Goal: Task Accomplishment & Management: Use online tool/utility

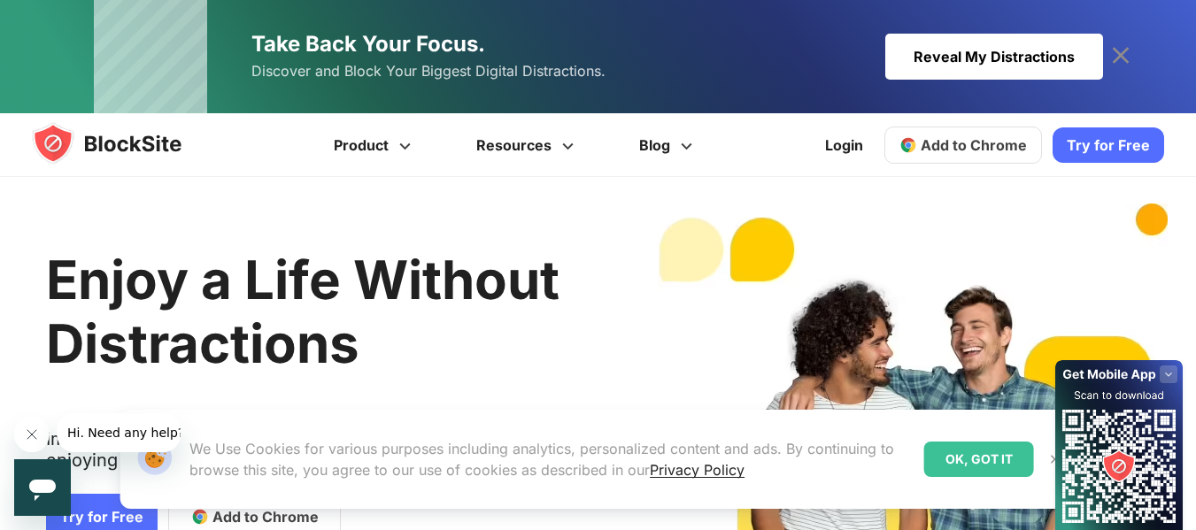
click at [1021, 154] on link "Add to Chrome" at bounding box center [963, 145] width 158 height 37
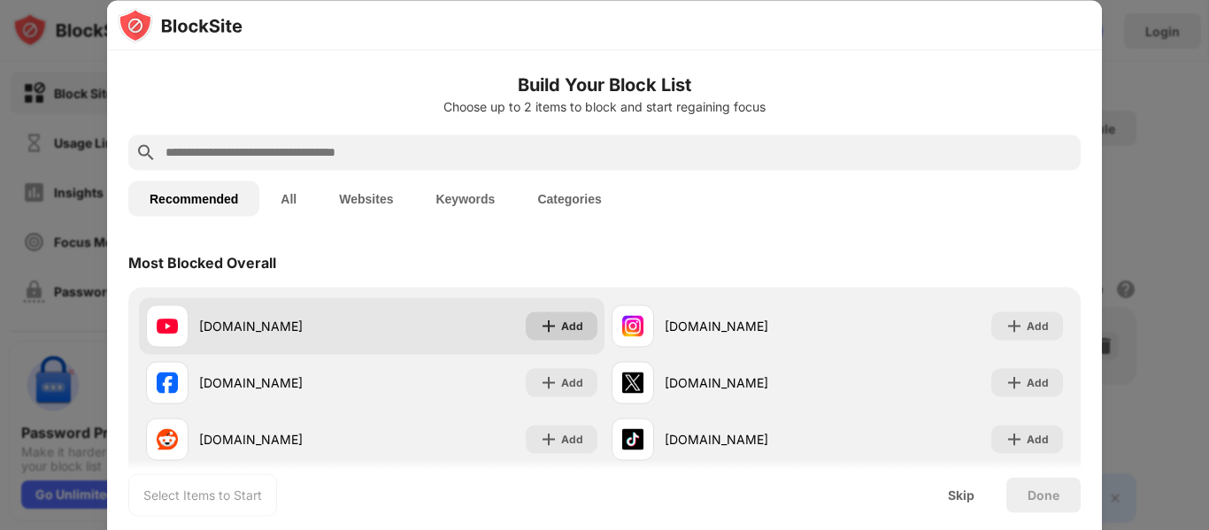
click at [561, 323] on div "Add" at bounding box center [572, 326] width 22 height 18
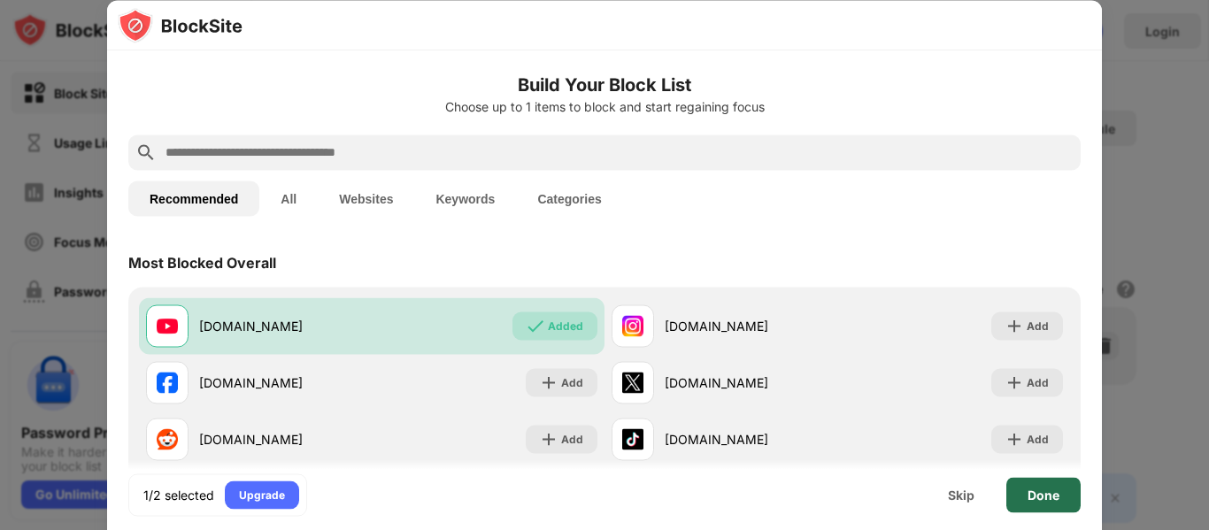
click at [1039, 497] on div "Done" at bounding box center [1044, 495] width 32 height 14
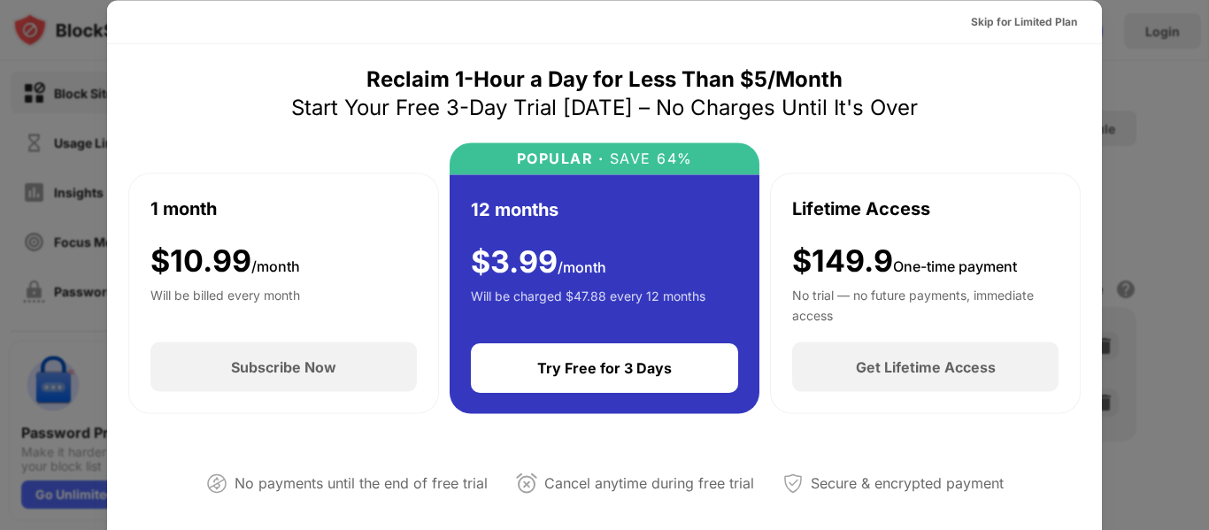
click at [1196, 221] on div at bounding box center [604, 265] width 1209 height 530
click at [1060, 26] on div "Skip for Limited Plan" at bounding box center [1024, 21] width 106 height 18
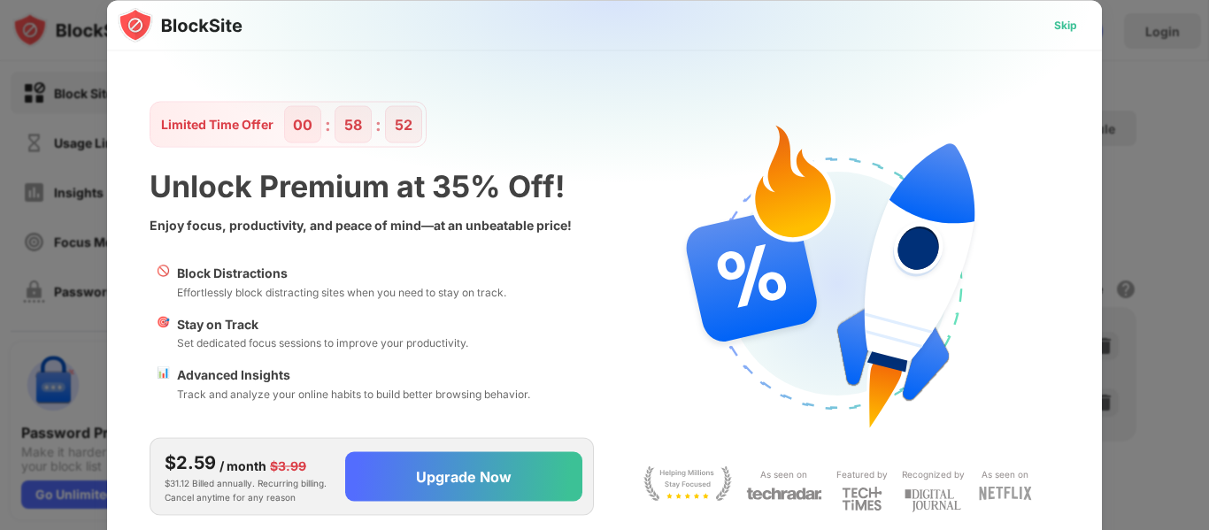
click at [1055, 27] on div "Skip" at bounding box center [1065, 25] width 23 height 18
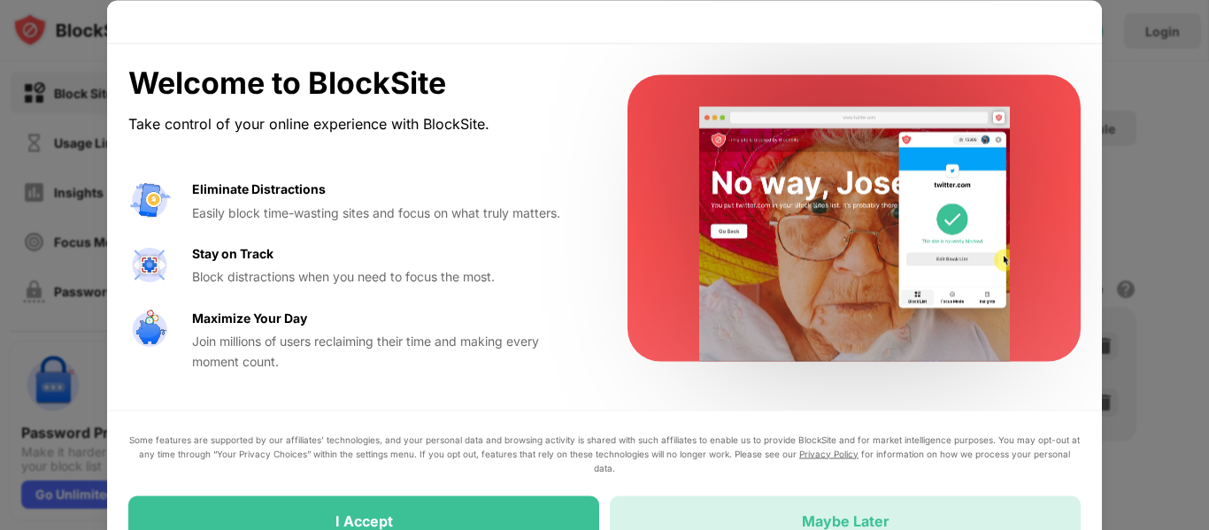
click at [686, 509] on div "Maybe Later" at bounding box center [845, 521] width 471 height 50
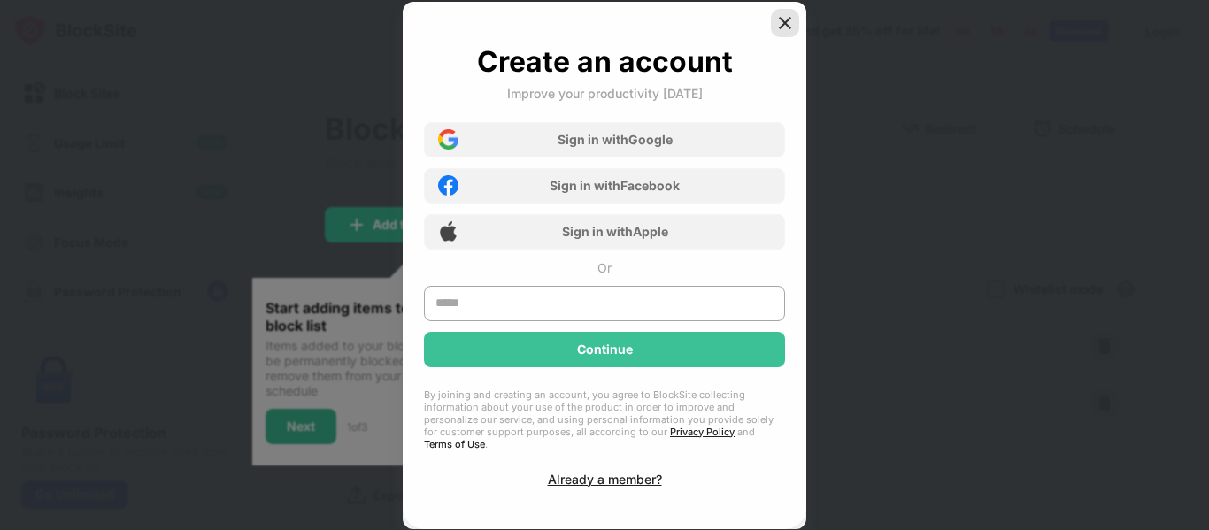
click at [789, 37] on div at bounding box center [785, 23] width 28 height 28
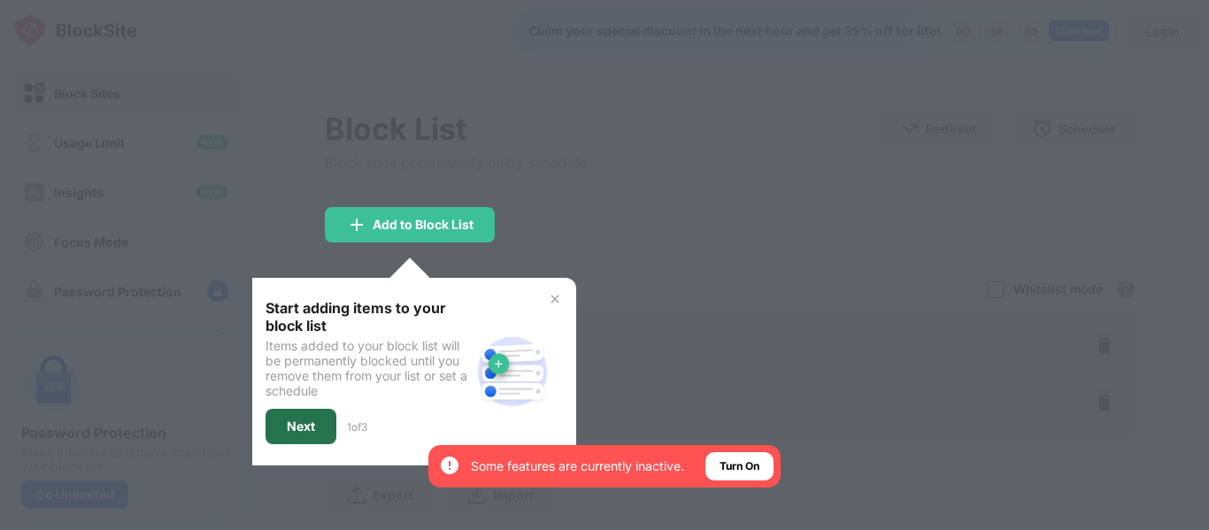
click at [310, 430] on div "Next" at bounding box center [301, 427] width 28 height 14
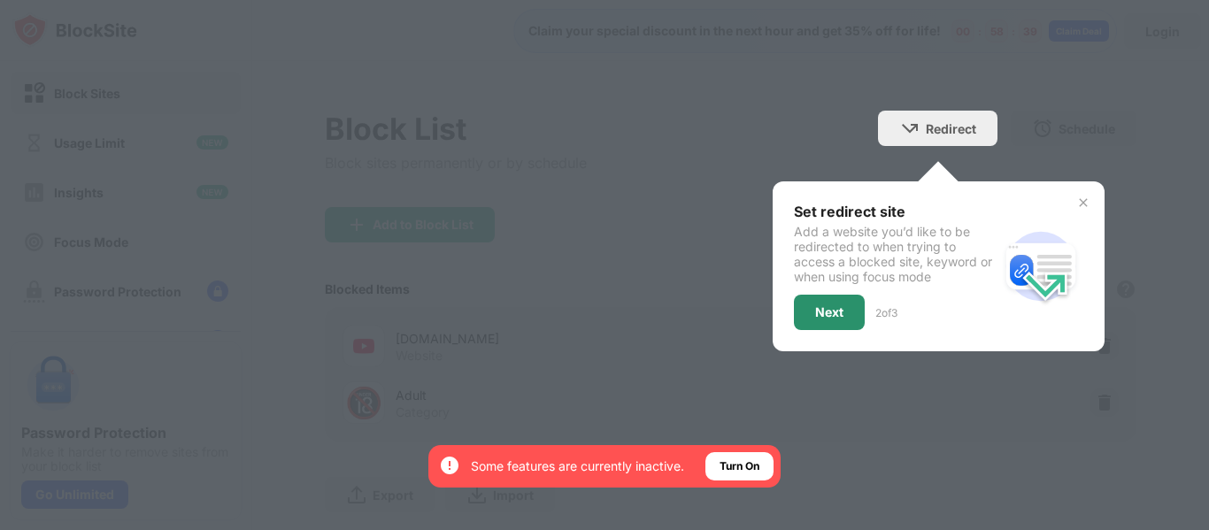
click at [817, 304] on div "Next" at bounding box center [829, 312] width 71 height 35
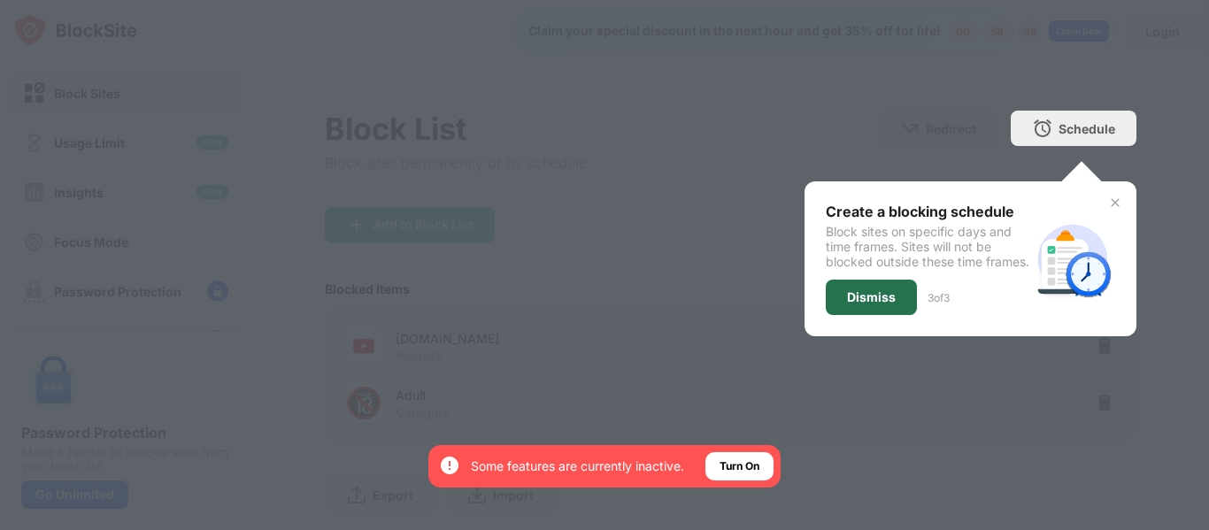
click at [850, 315] on div "Dismiss" at bounding box center [871, 297] width 91 height 35
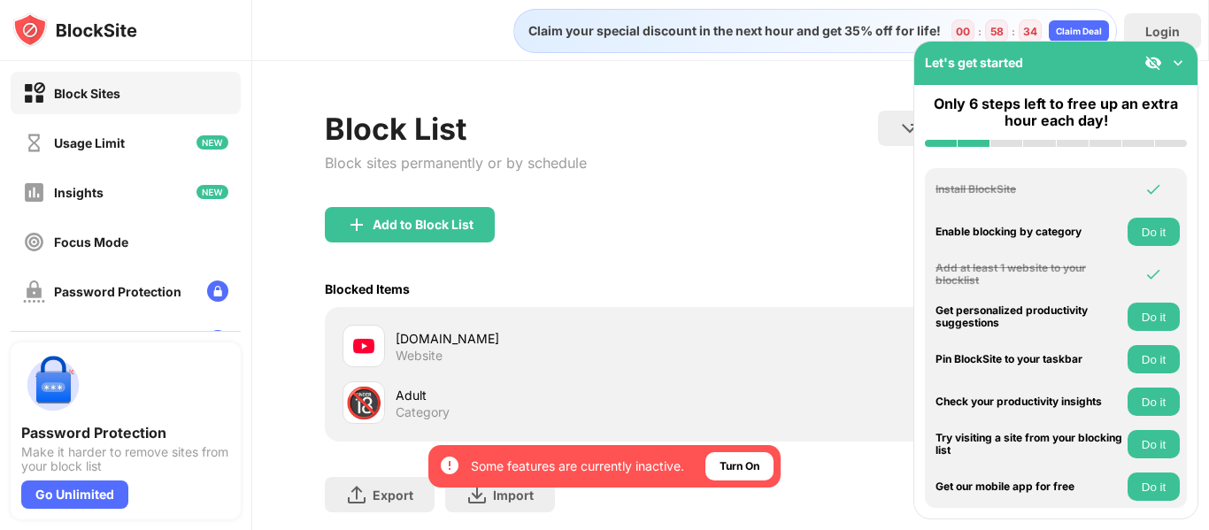
click at [711, 236] on div "Add to Block List" at bounding box center [731, 239] width 812 height 64
click at [1176, 64] on img at bounding box center [1178, 63] width 18 height 18
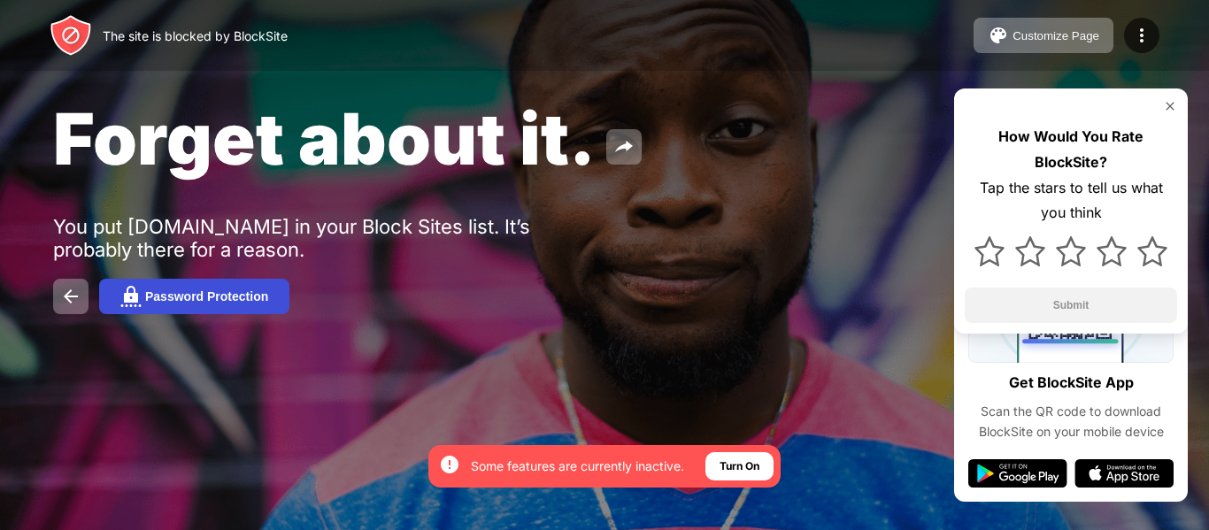
click at [250, 298] on div "Password Protection" at bounding box center [206, 296] width 123 height 14
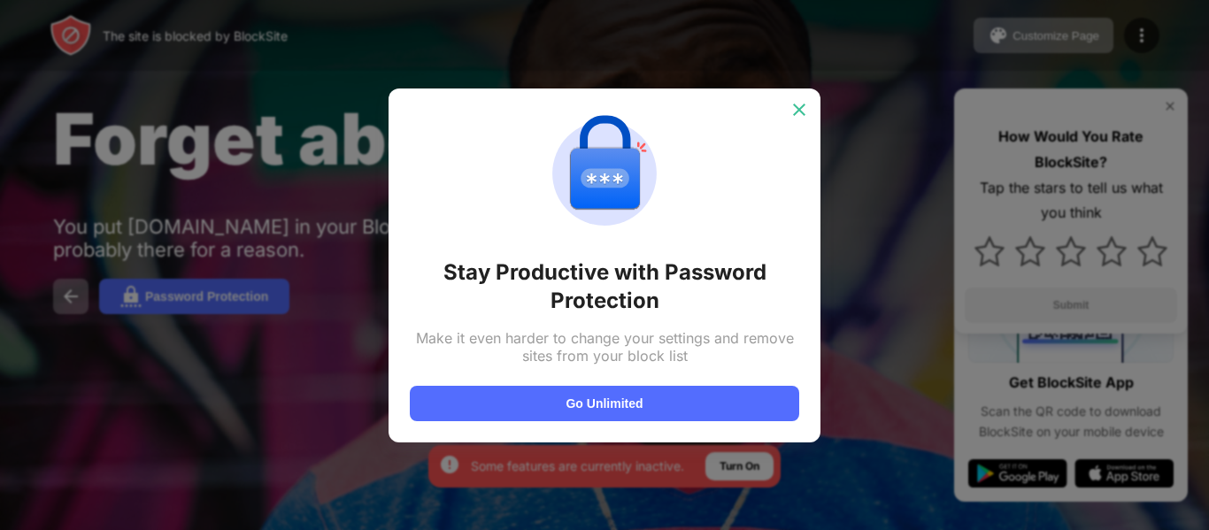
click at [795, 112] on img at bounding box center [800, 110] width 18 height 18
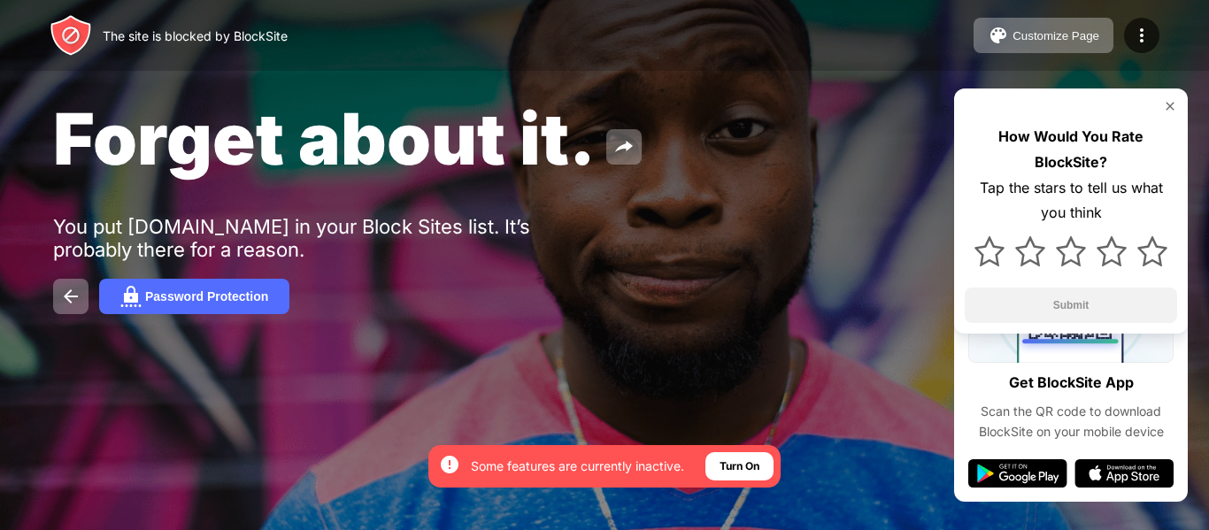
click at [1169, 109] on img at bounding box center [1170, 106] width 14 height 14
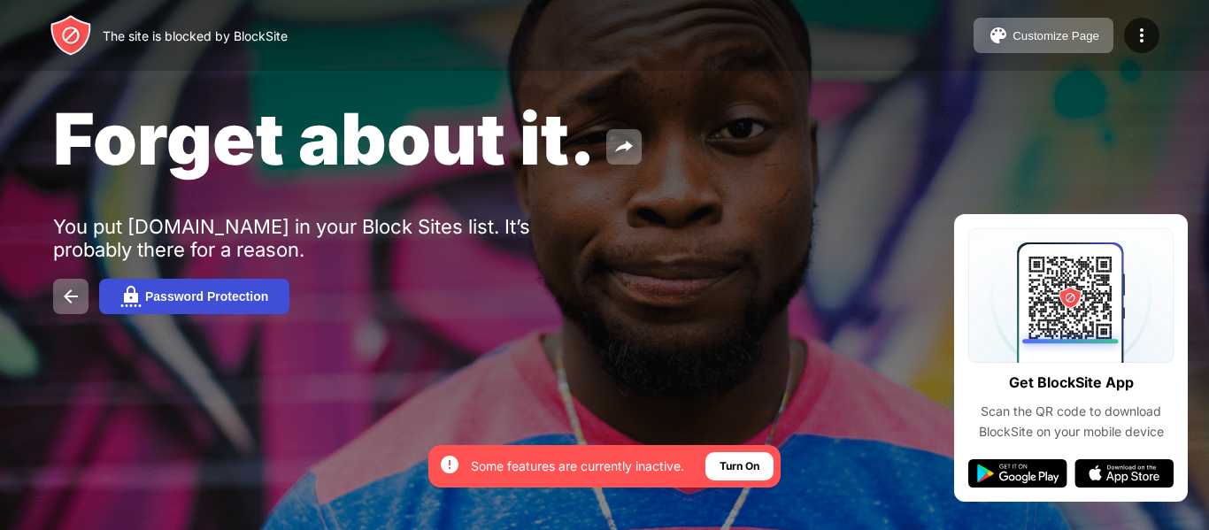
click at [117, 289] on button "Password Protection" at bounding box center [194, 296] width 190 height 35
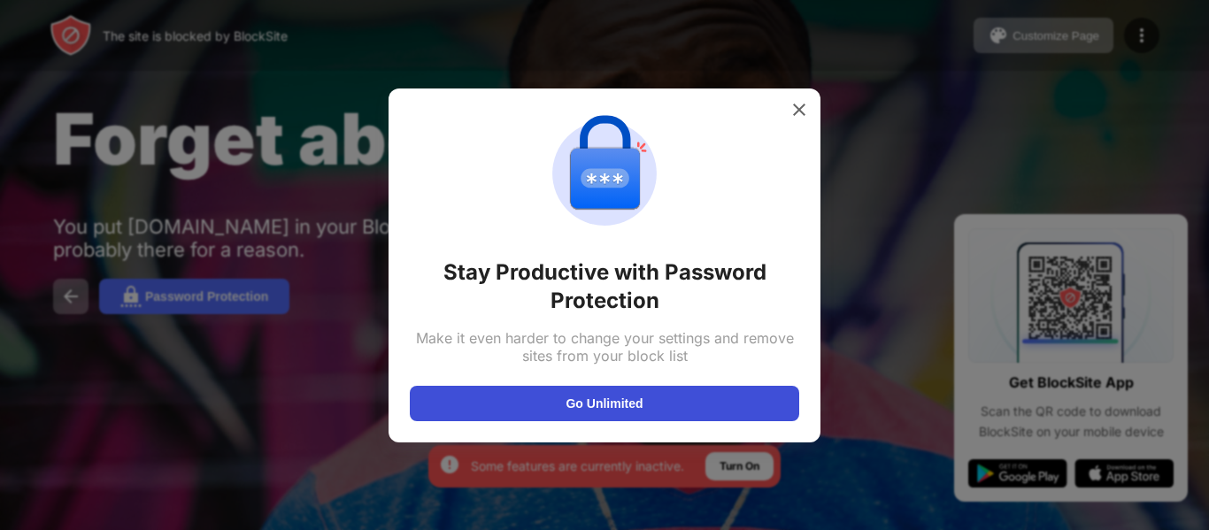
click at [575, 401] on button "Go Unlimited" at bounding box center [604, 403] width 389 height 35
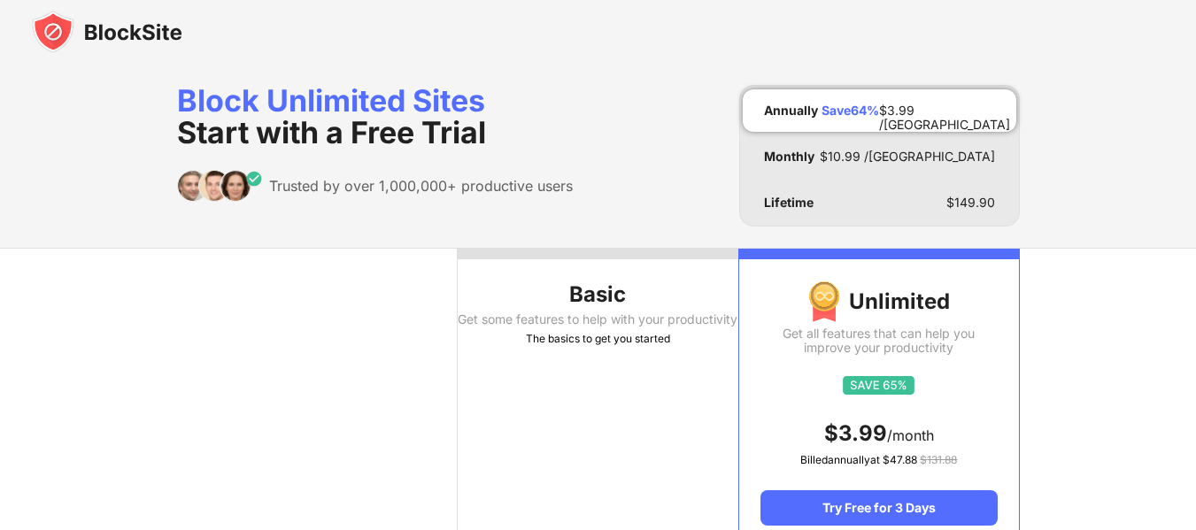
click at [620, 323] on div "Get some features to help with your productivity" at bounding box center [598, 319] width 281 height 14
